Goal: Navigation & Orientation: Find specific page/section

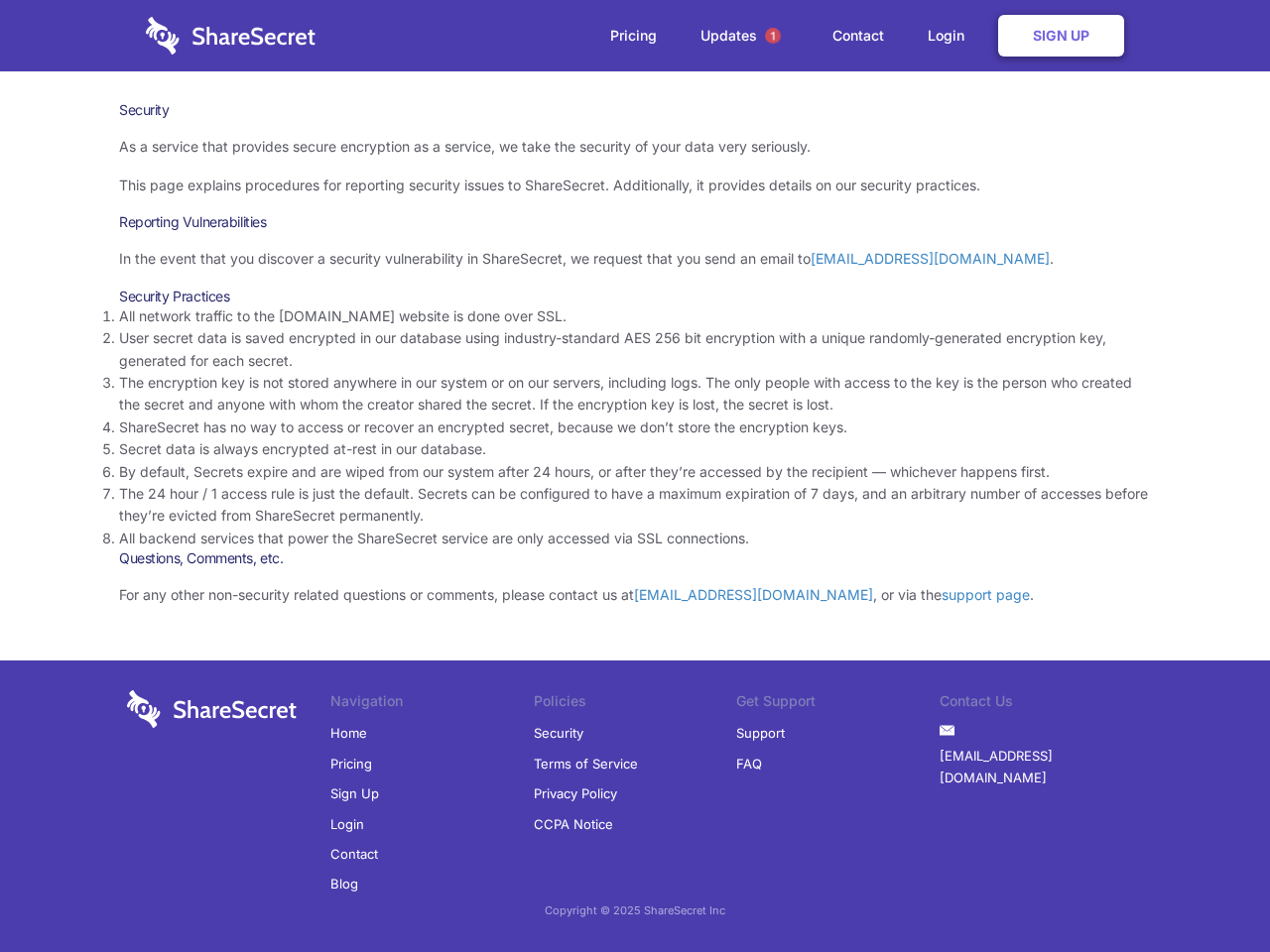
click at [635, 476] on li "By default, Secrets expire and are wiped from our system after 24 hours, or aft…" at bounding box center [635, 472] width 1032 height 22
click at [773, 36] on span "1" at bounding box center [773, 36] width 16 height 16
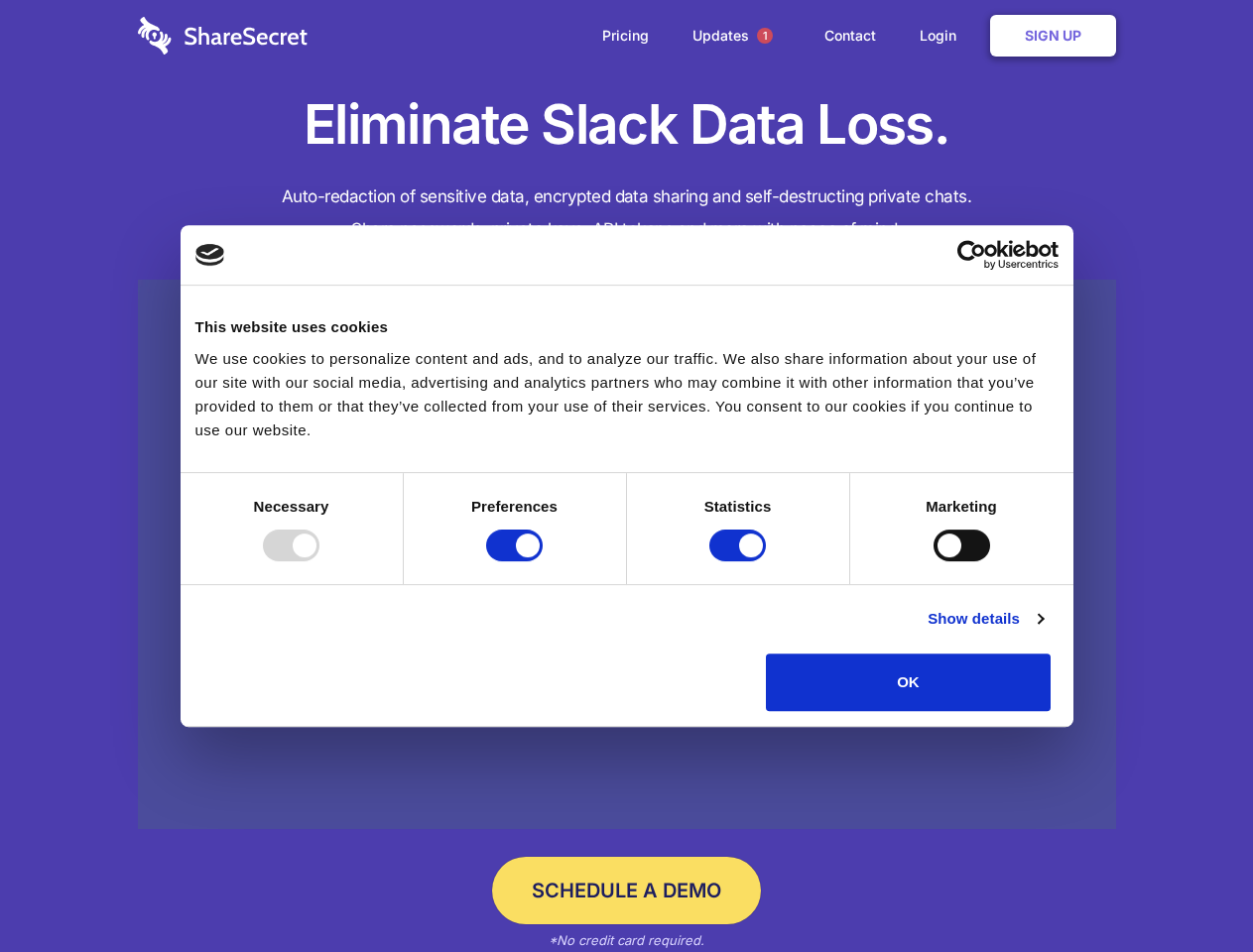
click at [319, 561] on div at bounding box center [291, 546] width 57 height 32
click at [543, 561] on input "Preferences" at bounding box center [514, 546] width 57 height 32
checkbox input "false"
click at [740, 561] on input "Statistics" at bounding box center [738, 546] width 57 height 32
checkbox input "false"
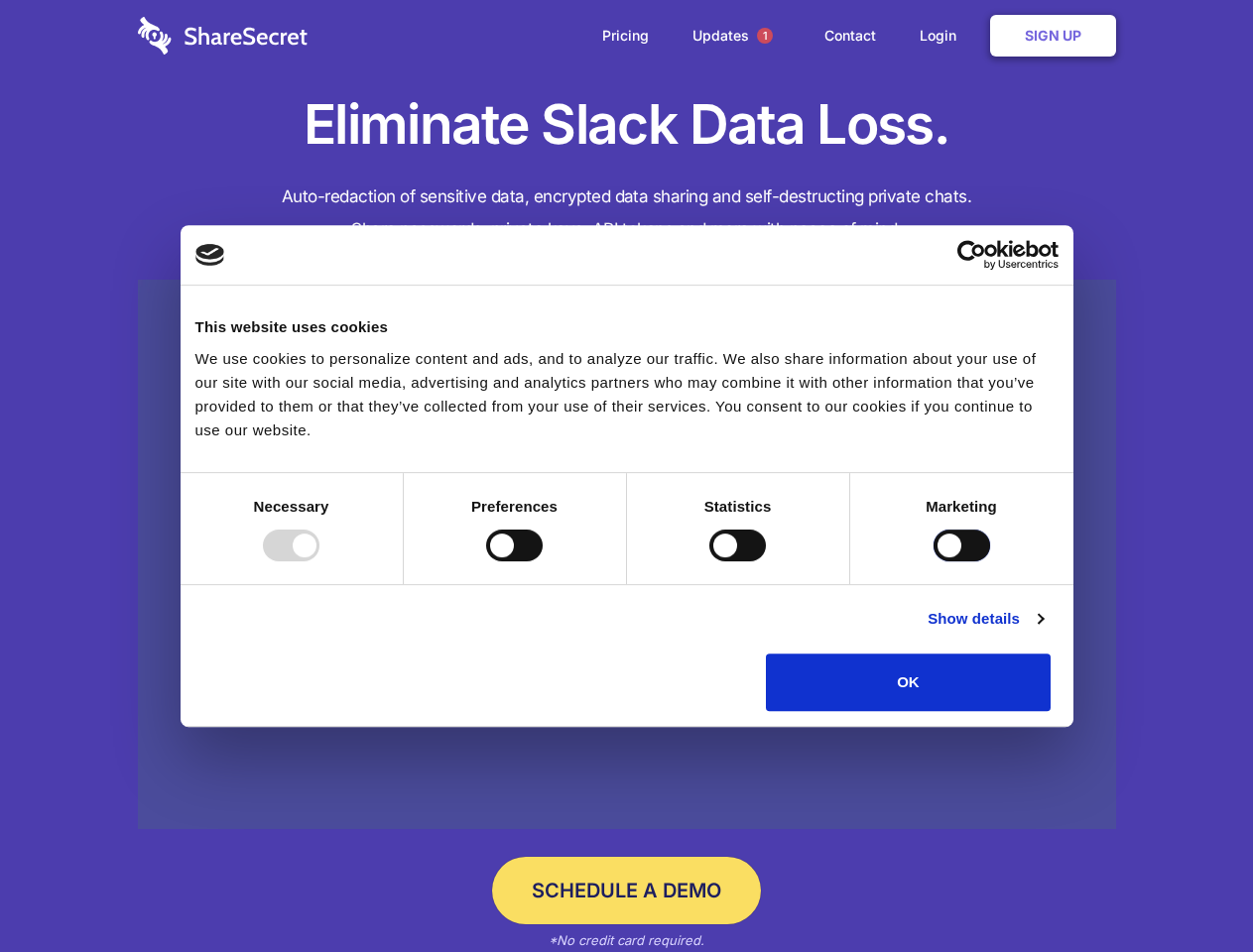
click at [934, 561] on input "Marketing" at bounding box center [961, 546] width 57 height 32
checkbox input "true"
